Goal: Task Accomplishment & Management: Use online tool/utility

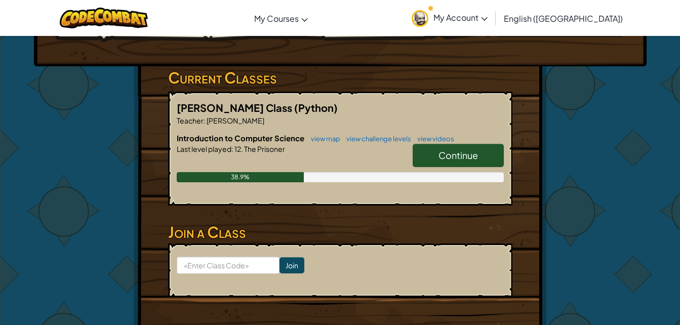
scroll to position [147, 0]
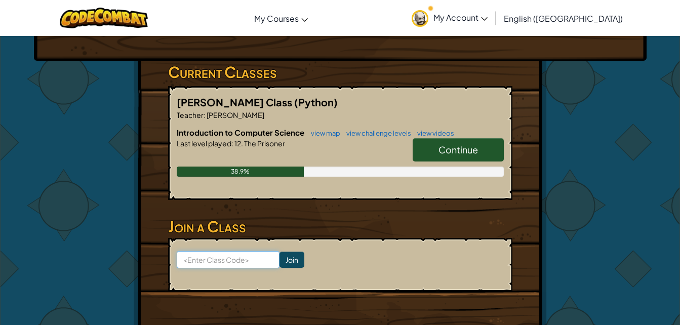
click at [211, 260] on input at bounding box center [228, 259] width 103 height 17
type input "nameddishdesk"
click input "Join" at bounding box center [291, 260] width 25 height 16
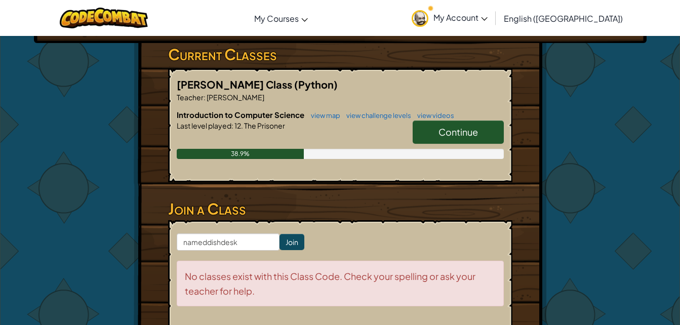
scroll to position [165, 0]
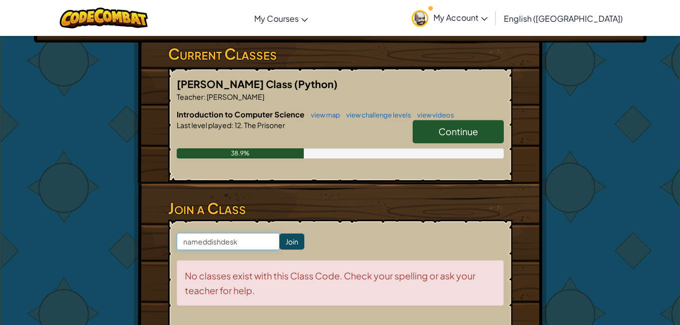
click at [206, 243] on input "nameddishdesk" at bounding box center [228, 241] width 103 height 17
type input "namedishdesk"
click input "Join" at bounding box center [291, 241] width 25 height 16
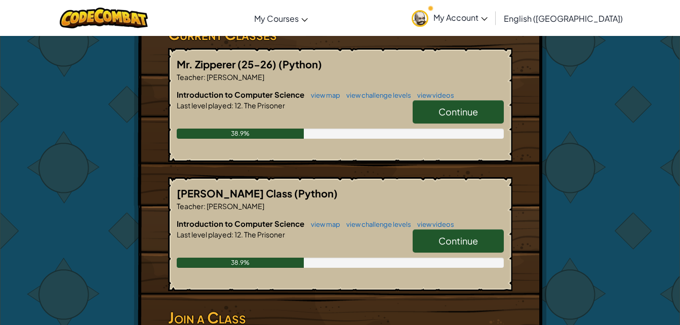
scroll to position [178, 0]
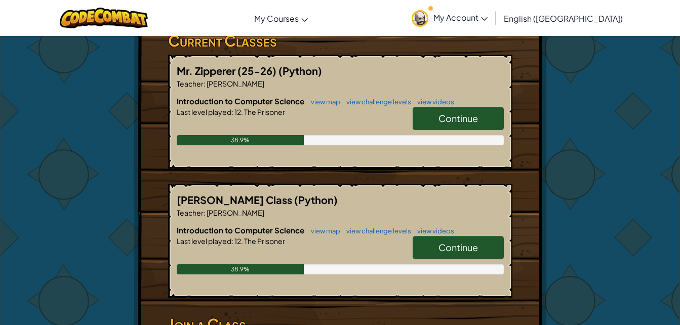
click at [443, 116] on span "Continue" at bounding box center [457, 118] width 39 height 12
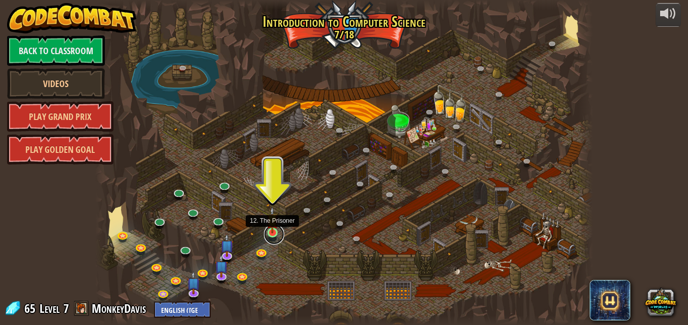
click at [274, 236] on link at bounding box center [274, 234] width 20 height 20
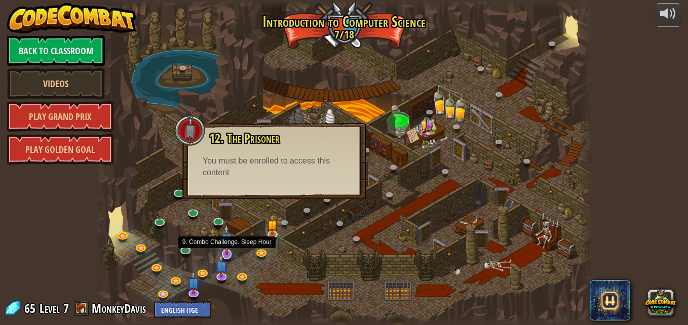
click at [226, 249] on img at bounding box center [227, 239] width 14 height 31
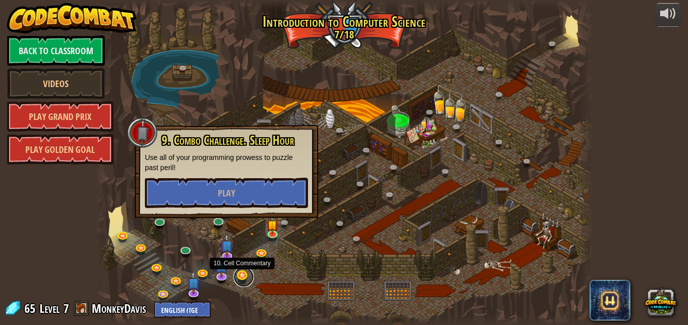
click at [245, 276] on link at bounding box center [243, 277] width 20 height 20
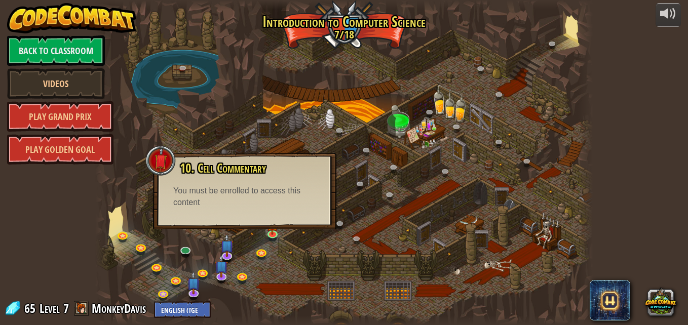
click at [650, 65] on div "powered by Back to Classroom Videos Play Grand Prix Play Golden Goal 25. Kithga…" at bounding box center [344, 162] width 688 height 325
click at [203, 275] on link at bounding box center [204, 273] width 20 height 20
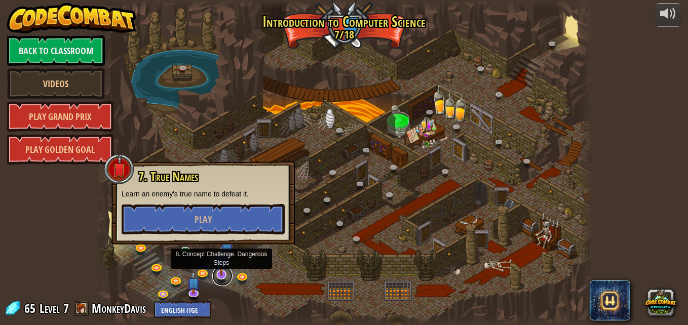
click at [222, 277] on link at bounding box center [222, 276] width 20 height 20
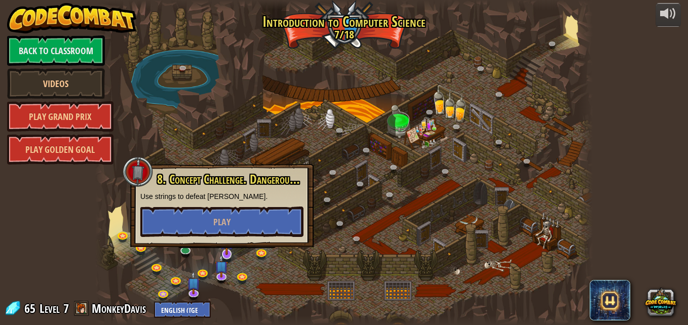
click at [227, 252] on img at bounding box center [227, 239] width 14 height 31
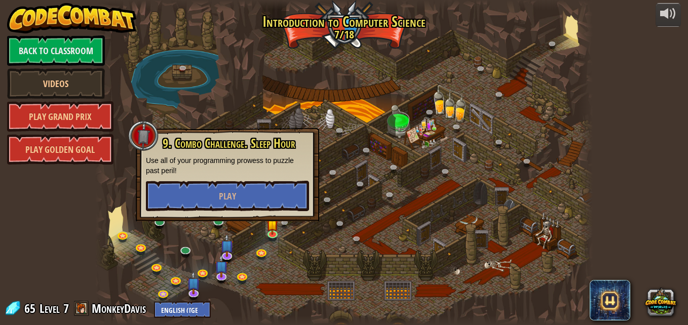
click at [213, 219] on div "9. Combo Challenge. Sleep Hour Use all of your programming prowess to puzzle pa…" at bounding box center [227, 174] width 183 height 93
click at [213, 220] on div "9. Combo Challenge. Sleep Hour Use all of your programming prowess to puzzle pa…" at bounding box center [227, 174] width 183 height 93
click at [213, 222] on link at bounding box center [219, 221] width 20 height 20
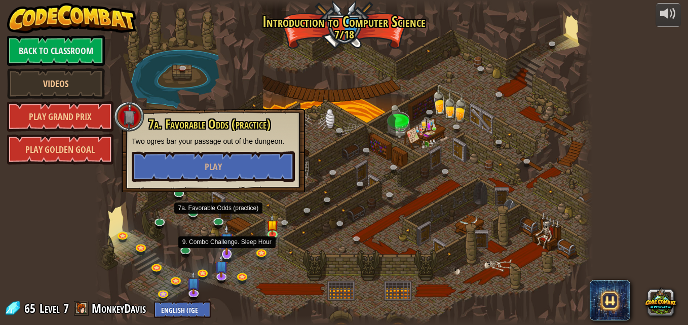
click at [227, 249] on img at bounding box center [227, 239] width 14 height 31
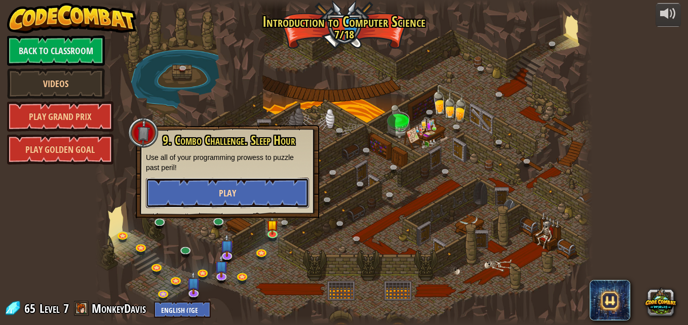
click at [191, 192] on button "Play" at bounding box center [227, 193] width 163 height 30
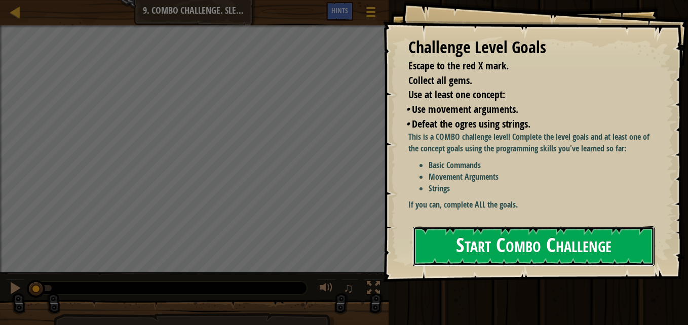
click at [434, 256] on button "Start Combo Challenge" at bounding box center [533, 246] width 241 height 40
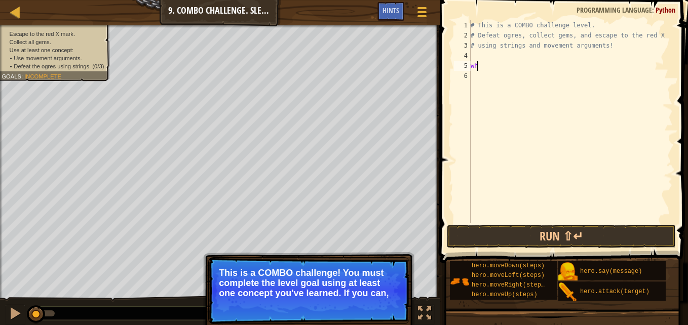
scroll to position [5, 0]
type textarea "w"
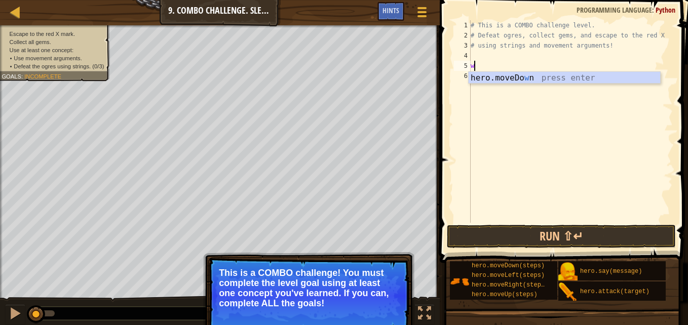
click at [500, 77] on div "hero.moveDo w n press enter" at bounding box center [563, 90] width 191 height 36
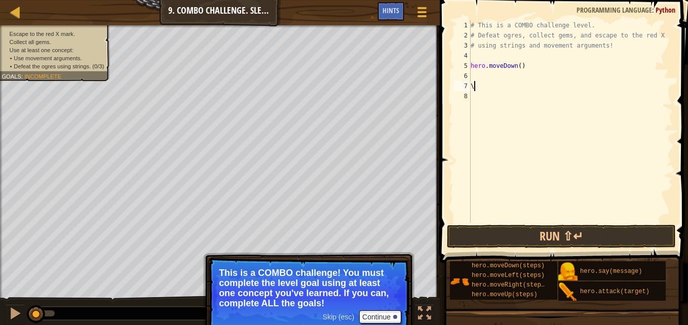
type textarea "\"
click at [541, 243] on button "Run ⇧↵" at bounding box center [561, 236] width 229 height 23
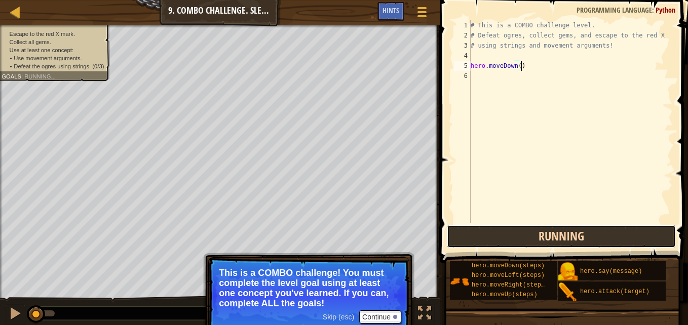
click at [533, 236] on button "Running" at bounding box center [561, 236] width 229 height 23
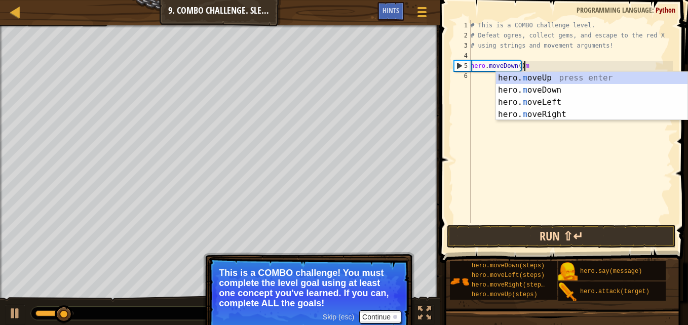
scroll to position [5, 4]
type textarea "hero.moveDown()mo"
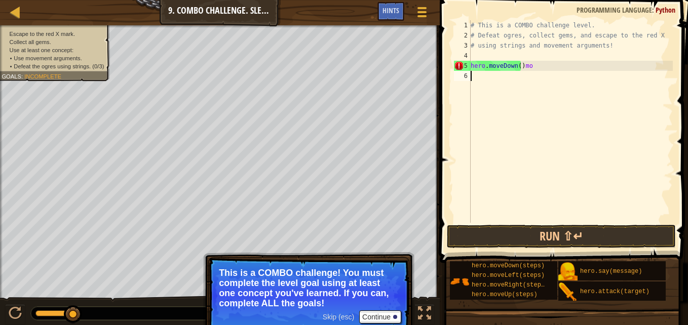
click at [549, 122] on div "# This is a COMBO challenge level. # Defeat [PERSON_NAME], collect gems, and es…" at bounding box center [570, 131] width 204 height 223
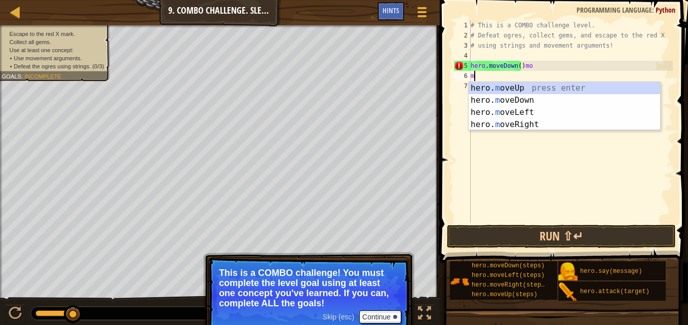
type textarea "mov"
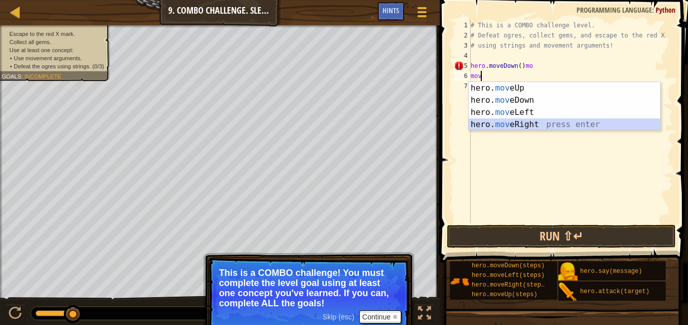
click at [521, 129] on div "hero. mov eUp press enter hero. mov eDown press enter hero. mov eLeft press ent…" at bounding box center [563, 118] width 191 height 73
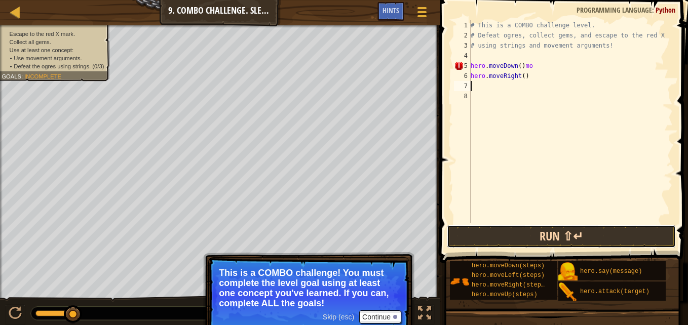
click at [494, 237] on button "Run ⇧↵" at bounding box center [561, 236] width 229 height 23
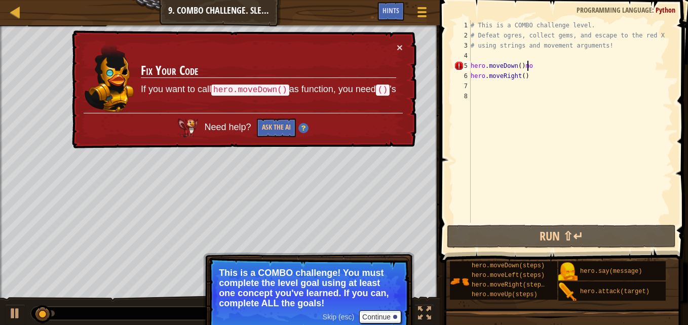
click at [537, 69] on div "# This is a COMBO challenge level. # Defeat [PERSON_NAME], collect gems, and es…" at bounding box center [570, 131] width 204 height 223
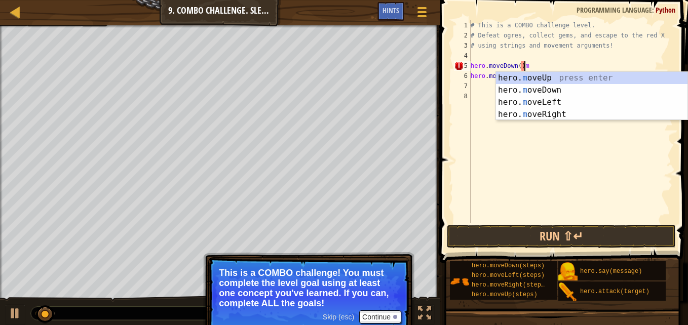
type textarea "hero.moveDown()"
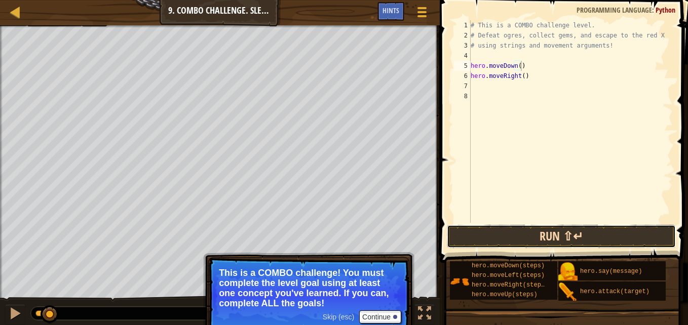
click at [498, 230] on button "Run ⇧↵" at bounding box center [561, 236] width 229 height 23
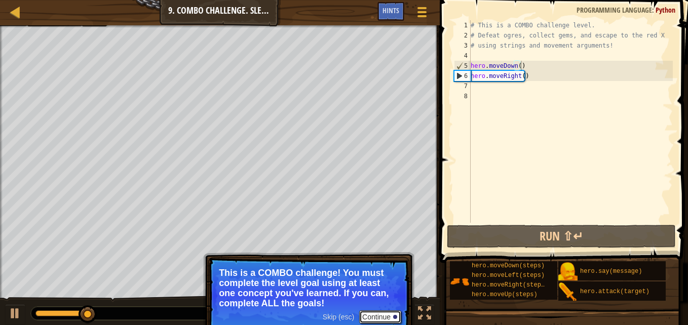
click at [383, 320] on button "Continue" at bounding box center [380, 316] width 42 height 13
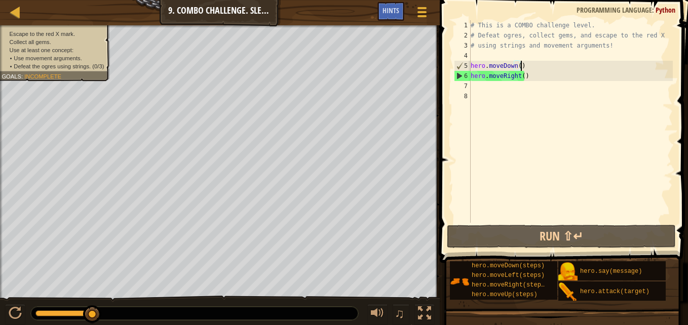
type textarea "hero.moveDown()"
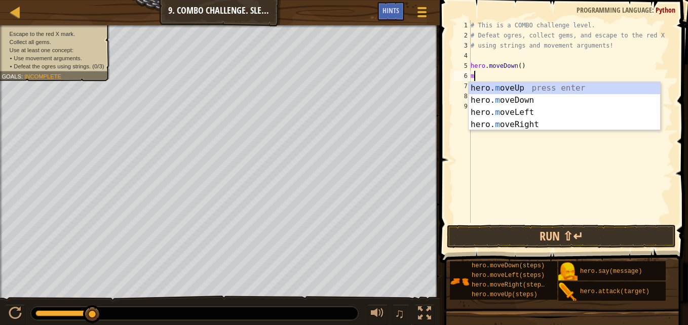
type textarea "mo"
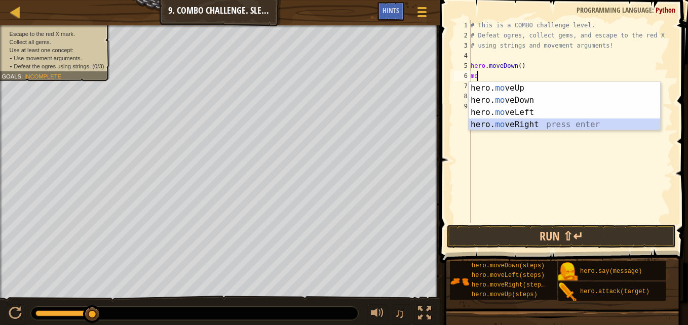
click at [517, 123] on div "hero. mo veUp press enter hero. mo veDown press enter hero. mo veLeft press ent…" at bounding box center [563, 118] width 191 height 73
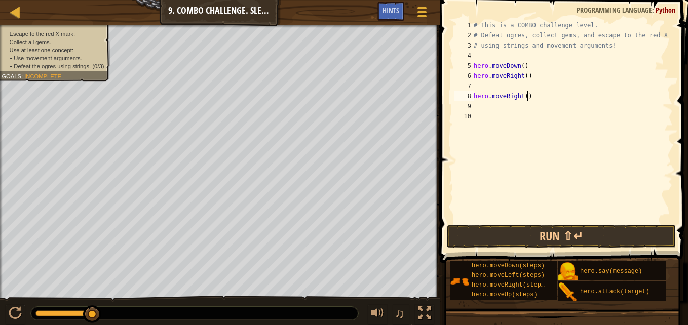
click at [544, 96] on div "# This is a COMBO challenge level. # Defeat [PERSON_NAME], collect gems, and es…" at bounding box center [571, 131] width 201 height 223
type textarea "hero.moveRight()"
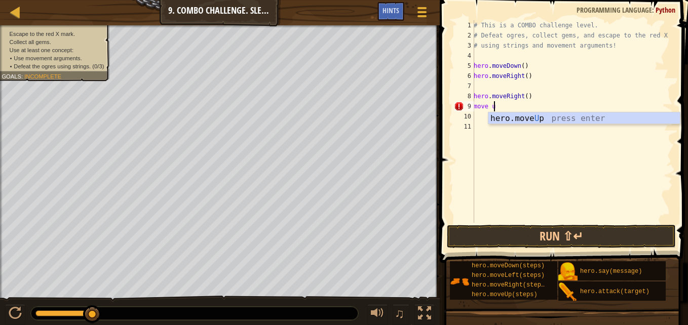
type textarea "move u"
click at [543, 120] on div "hero.move U p press enter" at bounding box center [583, 130] width 191 height 36
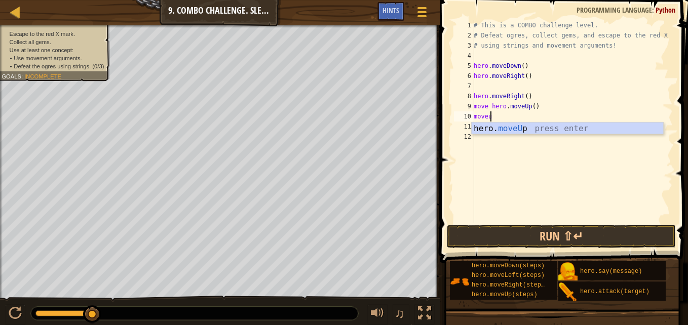
type textarea "moveu"
click at [539, 132] on div "hero. moveU p press enter" at bounding box center [566, 141] width 191 height 36
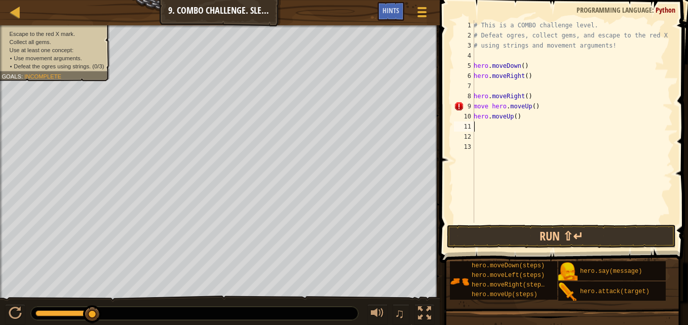
scroll to position [5, 0]
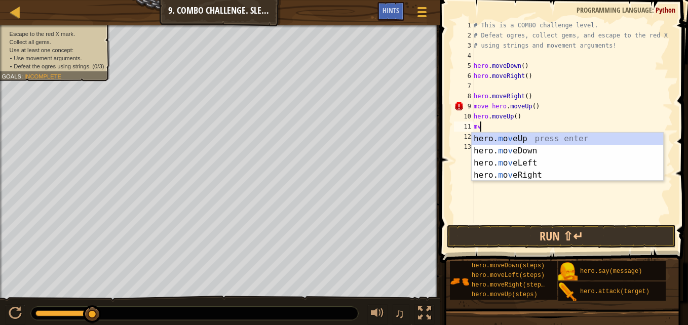
click at [490, 100] on div "# This is a COMBO challenge level. # Defeat [PERSON_NAME], collect gems, and es…" at bounding box center [571, 131] width 201 height 223
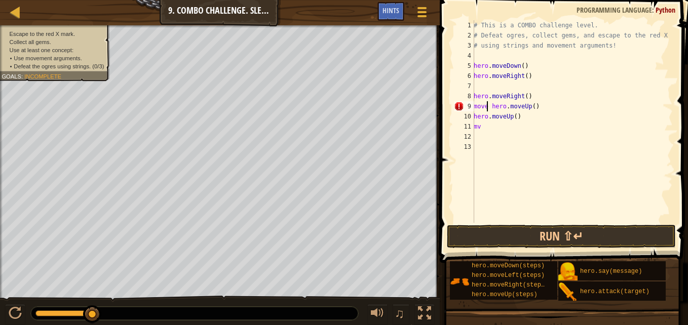
click at [487, 104] on div "# This is a COMBO challenge level. # Defeat [PERSON_NAME], collect gems, and es…" at bounding box center [571, 131] width 201 height 223
type textarea "hero.moveUp()"
click at [525, 133] on div "# This is a COMBO challenge level. # Defeat [PERSON_NAME], collect gems, and es…" at bounding box center [571, 131] width 201 height 223
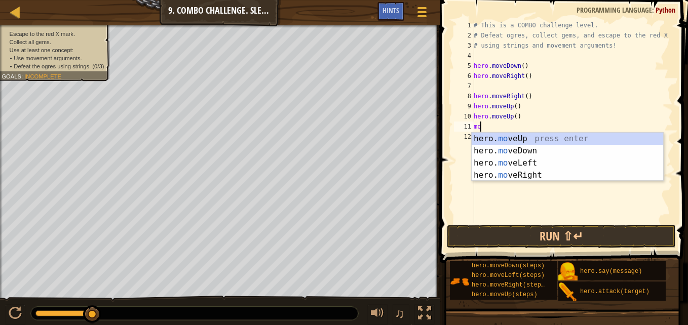
scroll to position [5, 1]
type textarea "move"
click at [539, 172] on div "hero. move Up press enter hero. move Down press enter hero. move Left press ent…" at bounding box center [566, 169] width 191 height 73
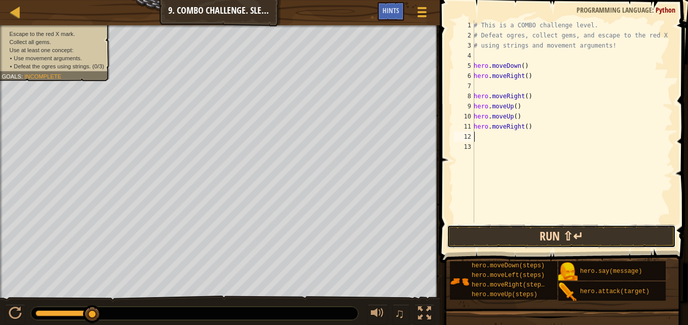
click at [505, 232] on button "Run ⇧↵" at bounding box center [561, 236] width 229 height 23
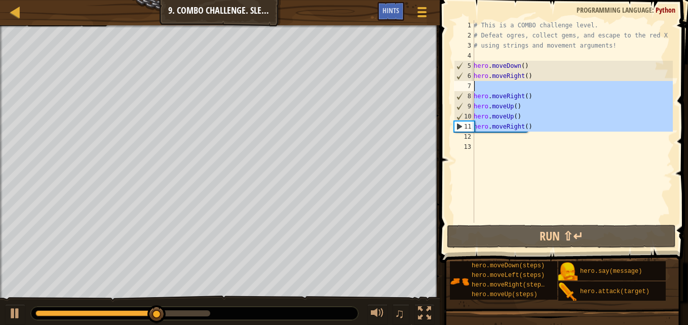
drag, startPoint x: 526, startPoint y: 134, endPoint x: 457, endPoint y: 43, distance: 113.9
click at [457, 43] on div "1 2 3 4 5 6 7 8 9 10 11 12 13 # This is a COMBO challenge level. # Defeat [PERS…" at bounding box center [562, 121] width 221 height 203
type textarea "# using strings and movement arguments!"
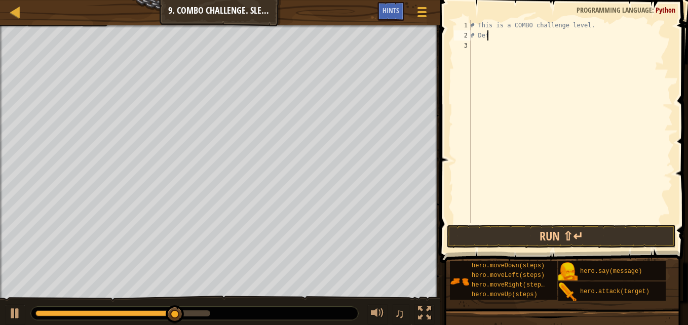
type textarea "#"
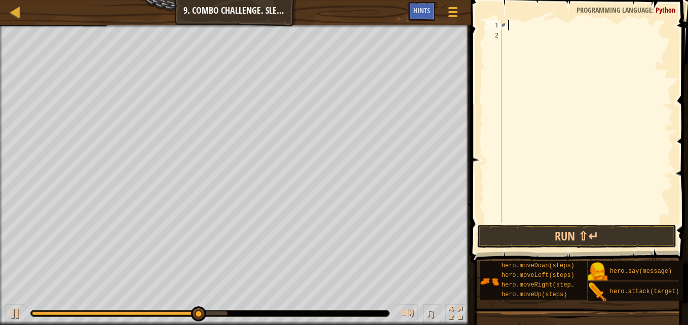
type textarea "#"
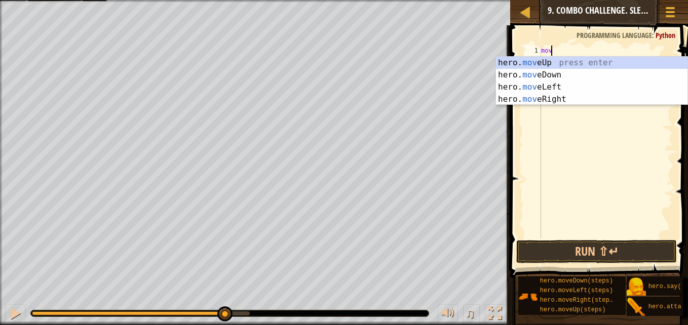
scroll to position [5, 1]
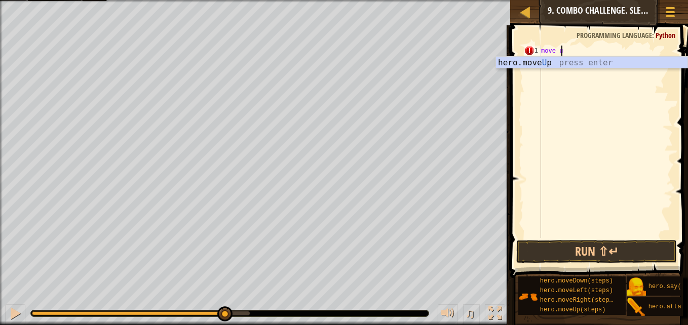
type textarea "move up"
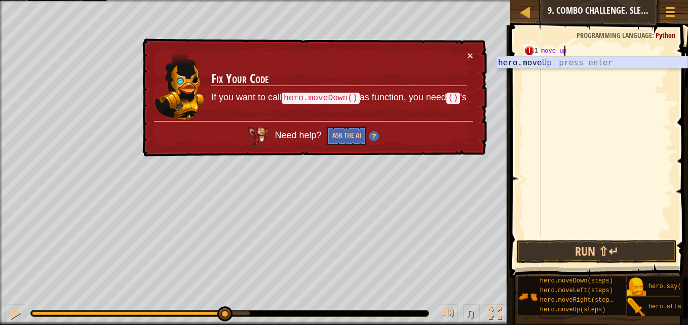
click at [531, 63] on div "hero.move Up press enter" at bounding box center [591, 75] width 191 height 36
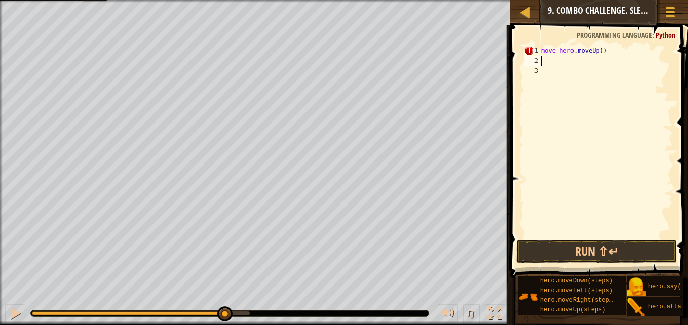
type textarea "n"
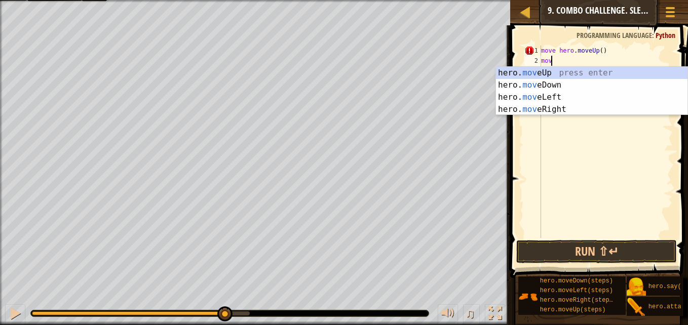
scroll to position [5, 1]
type textarea "move"
click at [546, 108] on div "hero. move Up press enter hero. move Down press enter hero. move Left press ent…" at bounding box center [591, 103] width 191 height 73
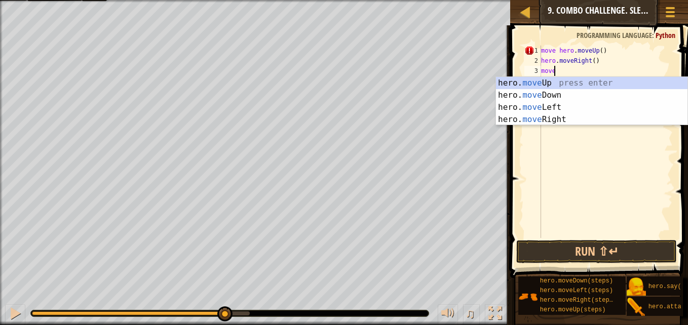
type textarea "move"
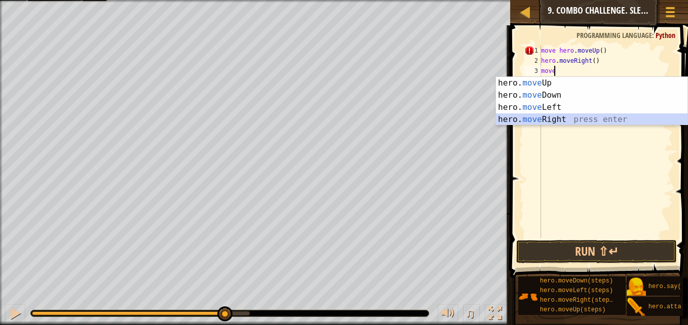
click at [549, 123] on div "hero. move Up press enter hero. move Down press enter hero. move Left press ent…" at bounding box center [591, 113] width 191 height 73
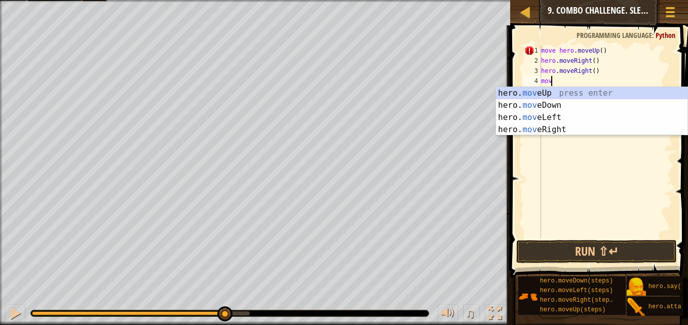
type textarea "move"
click at [549, 131] on div "hero. move Up press enter hero. move Down press enter hero. move Left press ent…" at bounding box center [591, 123] width 191 height 73
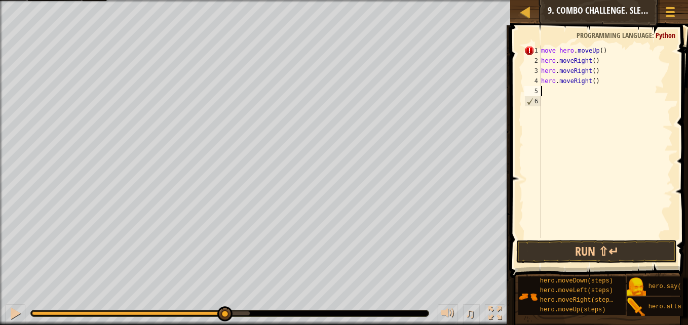
scroll to position [5, 0]
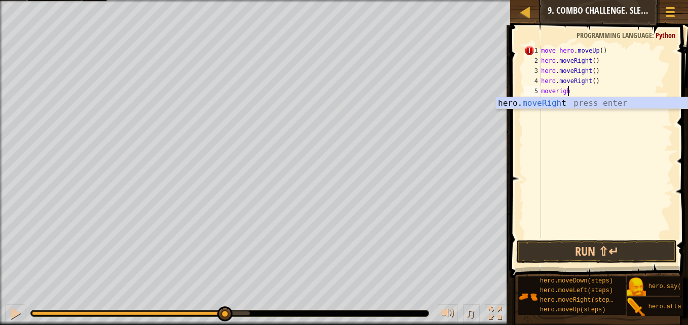
type textarea "moveright"
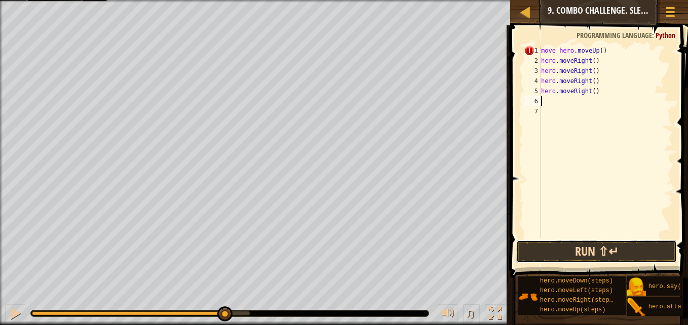
click at [583, 250] on button "Run ⇧↵" at bounding box center [596, 251] width 160 height 23
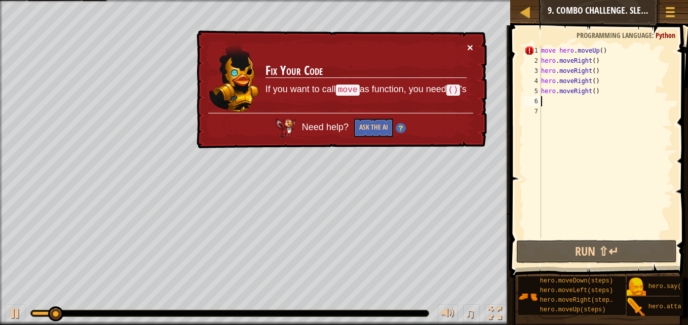
click at [472, 47] on button "×" at bounding box center [470, 47] width 6 height 11
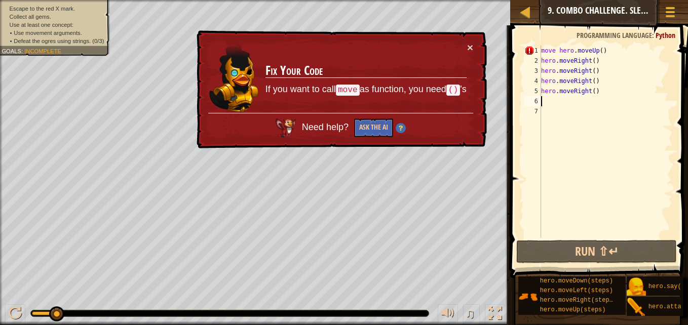
click at [559, 54] on div "move hero . moveUp ( ) hero . moveRight ( ) hero . moveRight ( ) hero . moveRig…" at bounding box center [606, 152] width 134 height 213
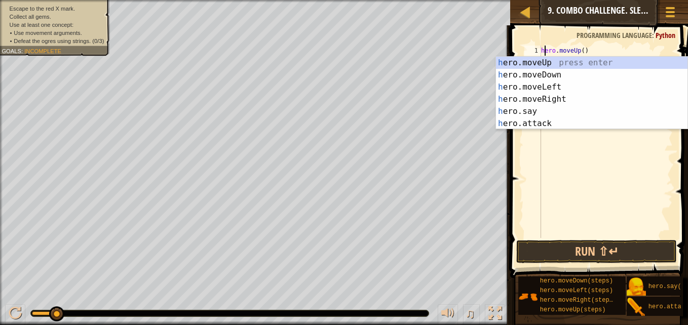
scroll to position [5, 1]
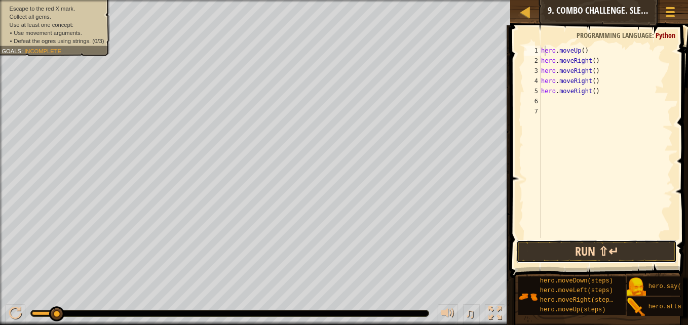
click at [541, 247] on button "Run ⇧↵" at bounding box center [596, 251] width 160 height 23
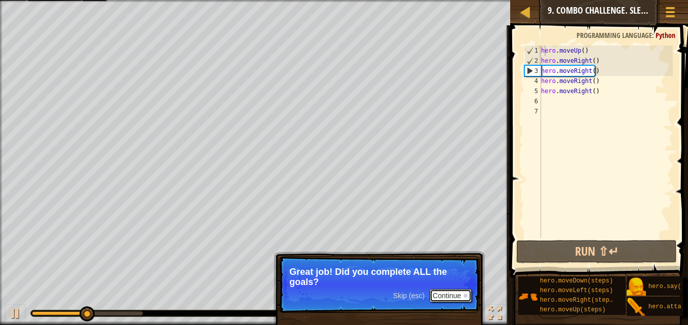
click at [442, 292] on button "Continue" at bounding box center [450, 295] width 42 height 13
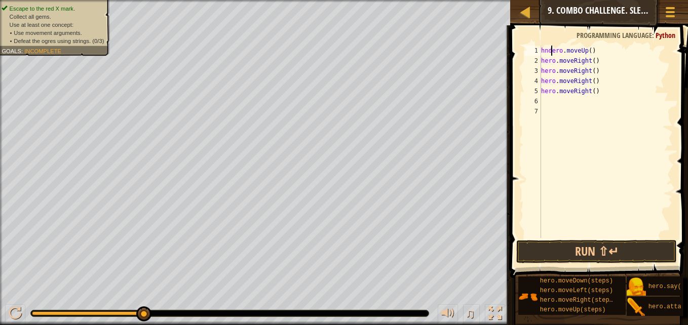
scroll to position [5, 2]
click at [577, 257] on button "Run ⇧↵" at bounding box center [596, 251] width 160 height 23
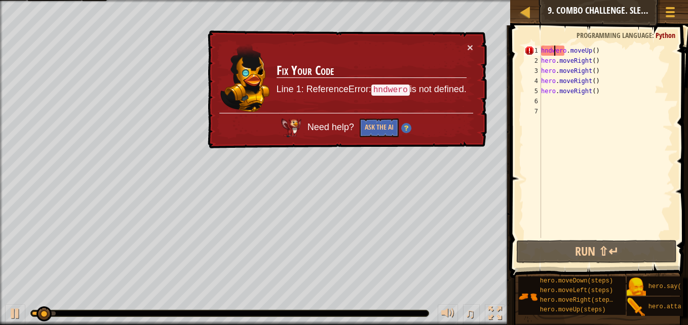
click at [464, 42] on div "× Fix Your Code Line 1: ReferenceError: hndwero is not defined. Need help? Ask …" at bounding box center [346, 89] width 281 height 118
click at [468, 45] on button "×" at bounding box center [469, 45] width 7 height 11
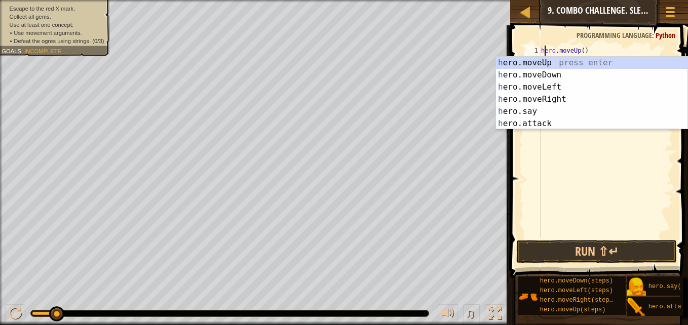
click at [596, 50] on div "hero . moveUp ( ) hero . moveRight ( ) hero . moveRight ( ) hero . moveRight ( …" at bounding box center [606, 152] width 134 height 213
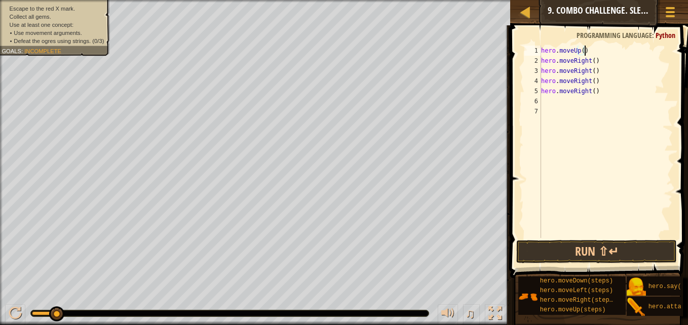
type textarea "hero.moveUp()]"
type textarea "hero.moveUp()"
click at [596, 54] on div "hero . moveUp ( ) hero . moveRight ( ) hero . moveRight ( ) hero . moveRight ( …" at bounding box center [606, 152] width 134 height 213
type textarea "hero.moveUp()"
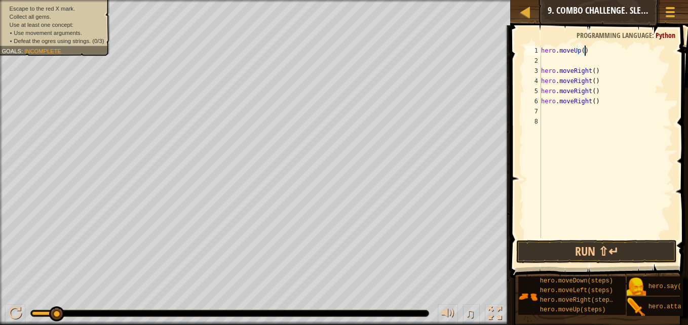
click at [541, 51] on div "hero . moveUp ( ) hero . moveRight ( ) hero . moveRight ( ) hero . moveRight ( …" at bounding box center [606, 152] width 134 height 213
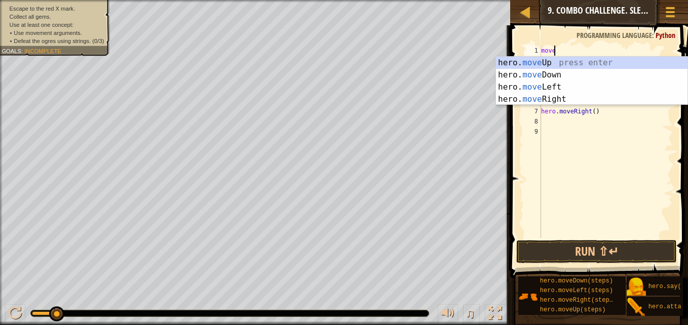
type textarea "moved"
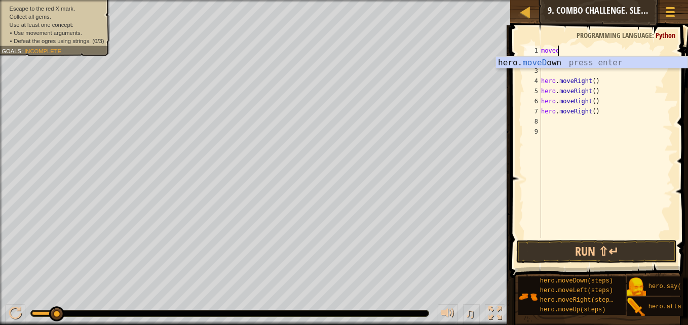
scroll to position [5, 1]
click at [541, 67] on div "hero. moveD own press enter" at bounding box center [591, 75] width 191 height 36
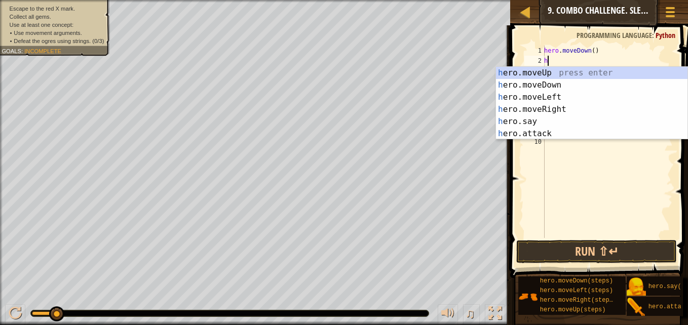
type textarea "her"
click at [542, 70] on div "her o.moveUp press enter her o.moveDown press enter her o.moveLeft press enter …" at bounding box center [591, 115] width 191 height 97
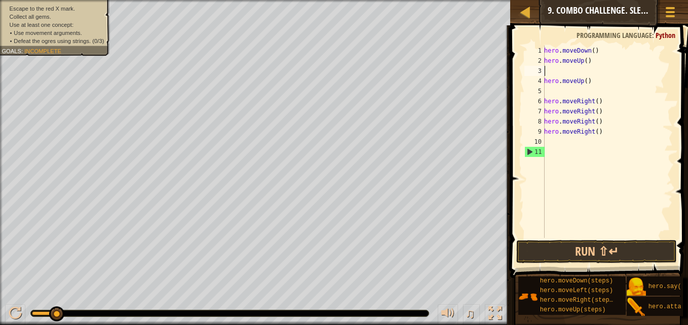
scroll to position [5, 0]
click at [551, 255] on button "Run ⇧↵" at bounding box center [596, 251] width 160 height 23
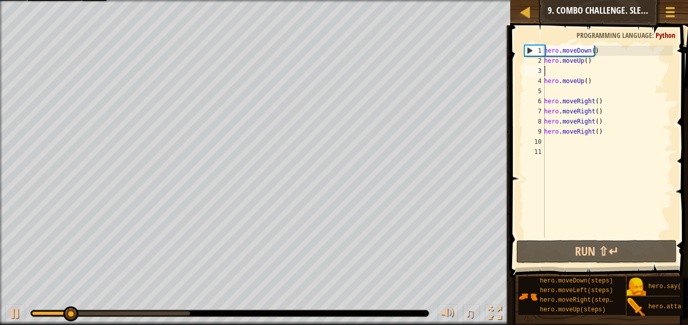
click at [618, 49] on div "hero . moveDown ( ) hero . moveUp ( ) hero . moveUp ( ) hero . moveRight ( ) he…" at bounding box center [607, 152] width 131 height 213
type textarea "hero.moveDown()"
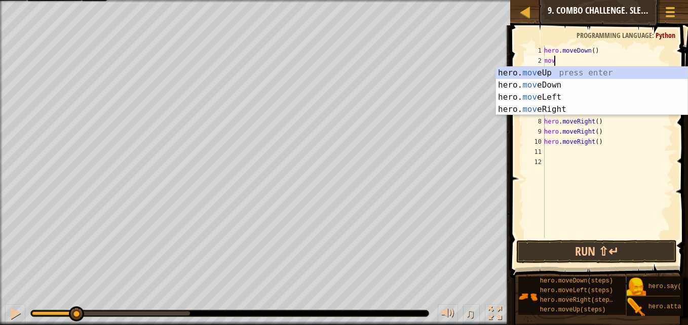
scroll to position [5, 1]
type textarea "move"
click at [530, 109] on div "hero. move Up press enter hero. move Down press enter hero. move Left press ent…" at bounding box center [591, 103] width 191 height 73
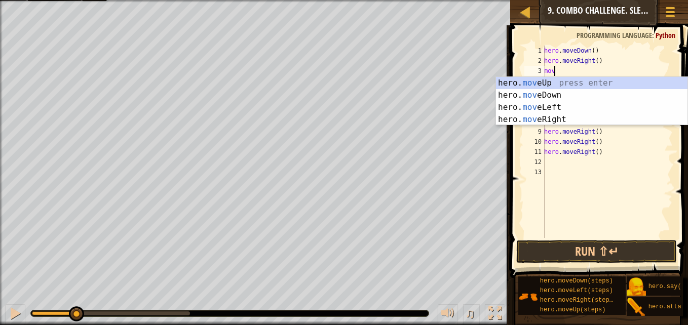
type textarea "move"
click at [533, 118] on div "hero. move Up press enter hero. move Down press enter hero. move Left press ent…" at bounding box center [591, 113] width 191 height 73
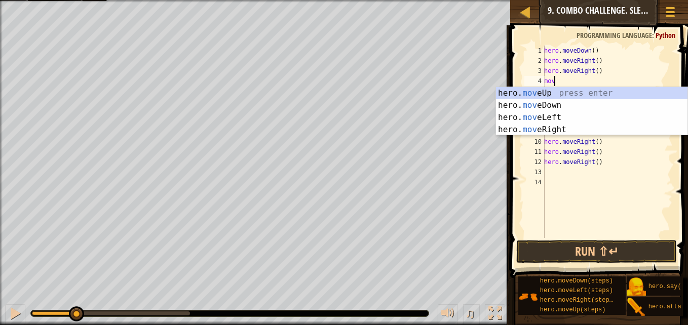
type textarea "move"
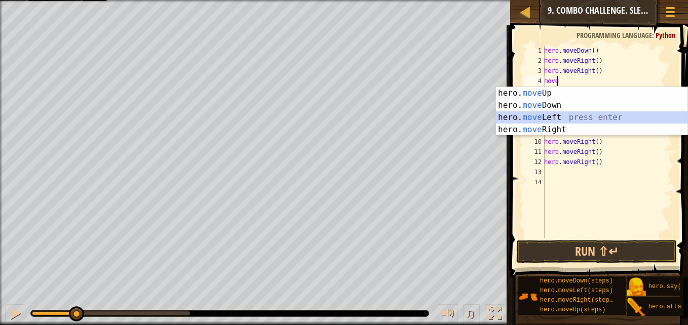
click at [552, 117] on div "hero. move Up press enter hero. move Down press enter hero. move Left press ent…" at bounding box center [591, 123] width 191 height 73
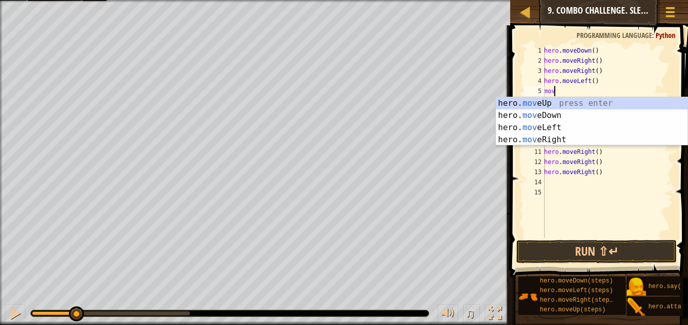
type textarea "move"
click at [551, 124] on div "hero. move Up press enter hero. move Down press enter hero. move Left press ent…" at bounding box center [591, 133] width 191 height 73
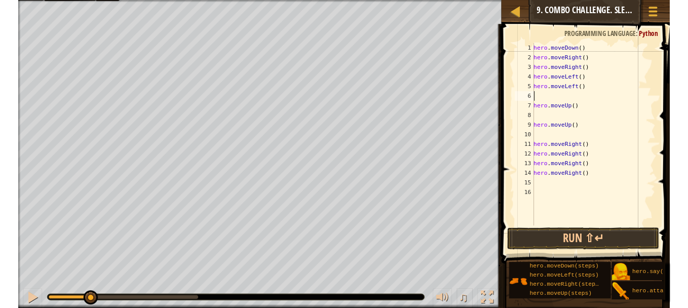
scroll to position [5, 0]
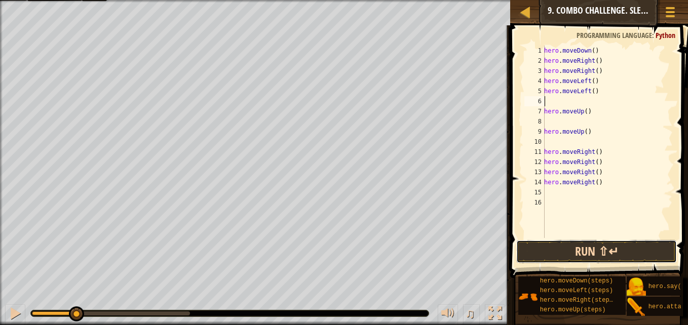
click at [567, 250] on button "Run ⇧↵" at bounding box center [596, 251] width 160 height 23
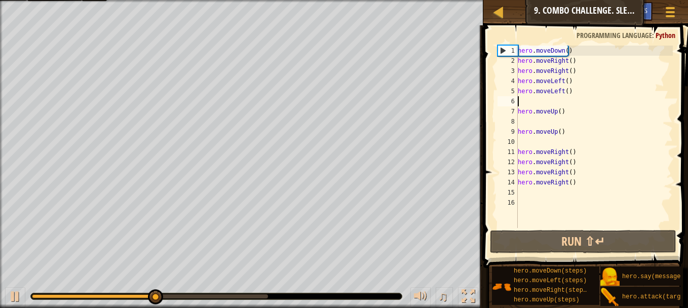
click at [175, 296] on div at bounding box center [150, 296] width 236 height 4
click at [7, 295] on button at bounding box center [15, 297] width 20 height 21
